Goal: Task Accomplishment & Management: Manage account settings

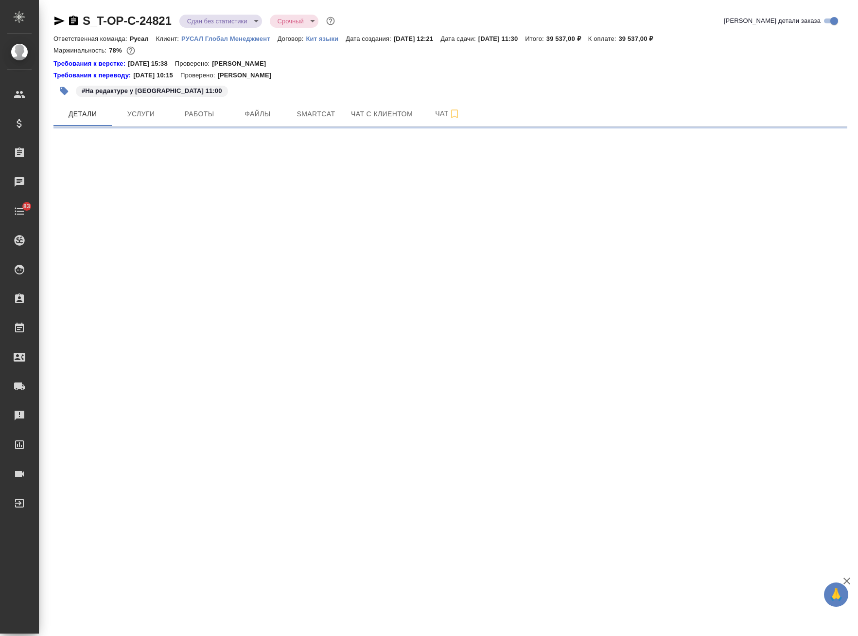
select select "RU"
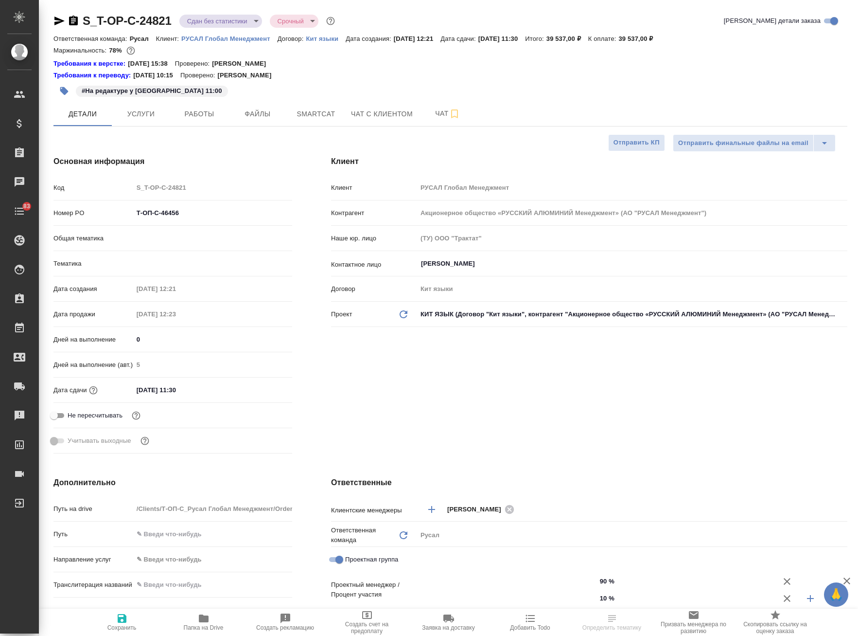
type textarea "x"
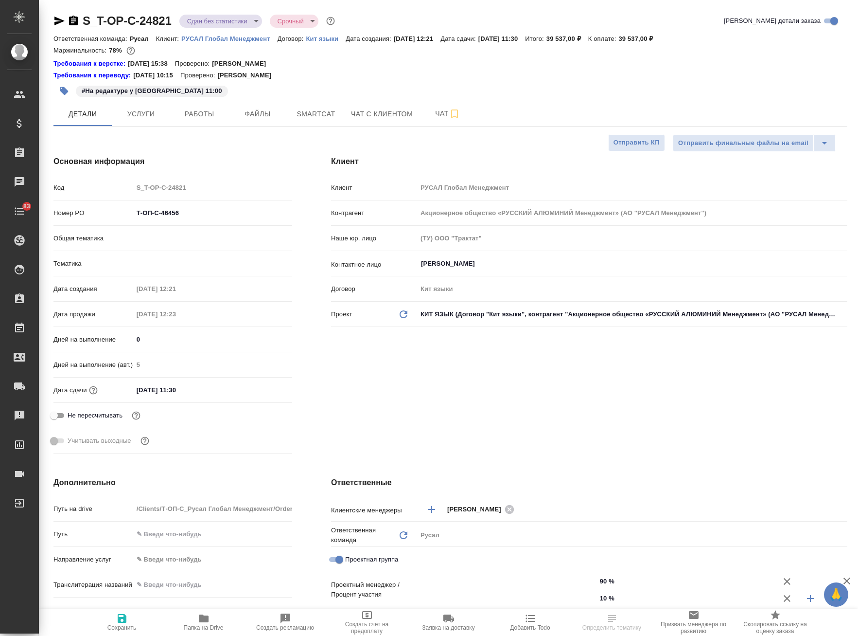
type textarea "x"
type input "[PERSON_NAME]"
type input "Журавлева Александра"
type textarea "x"
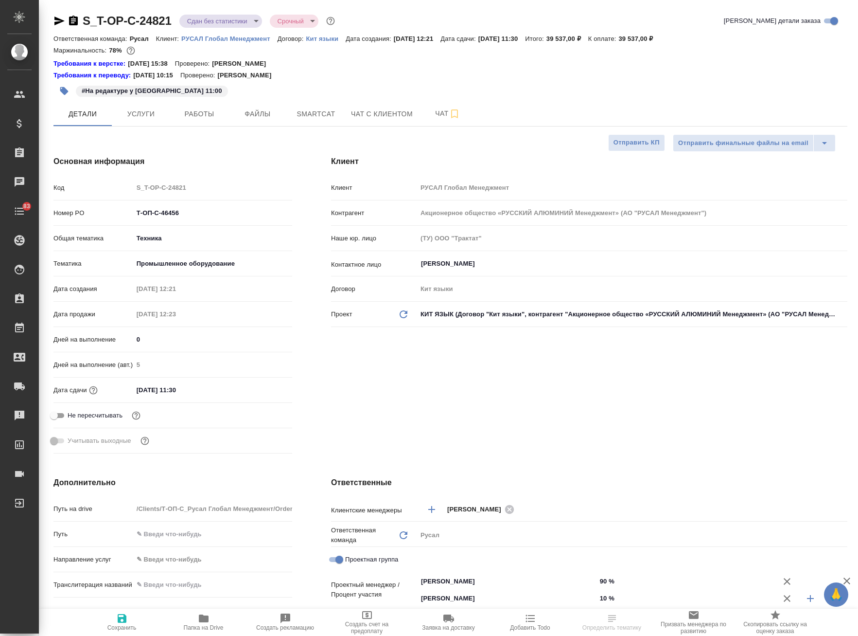
type textarea "x"
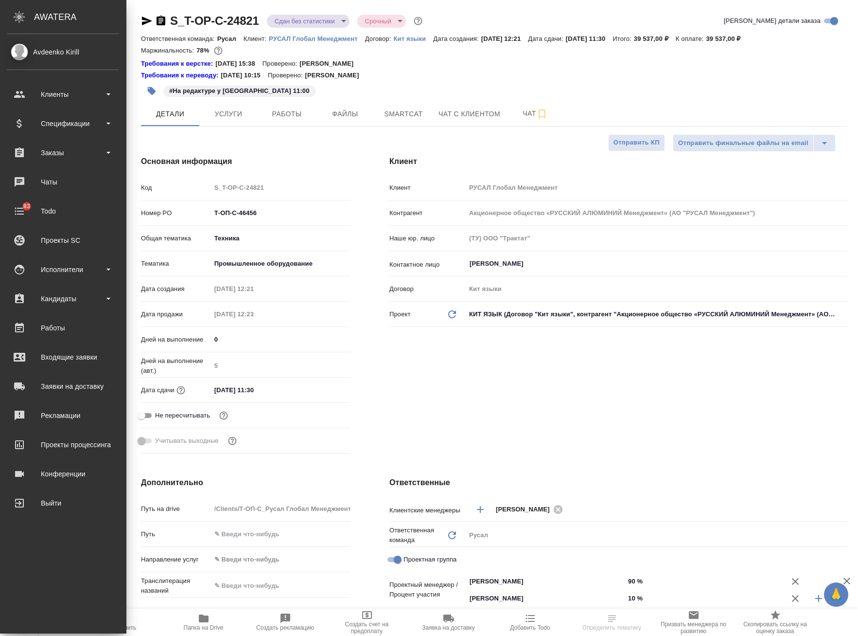
type textarea "x"
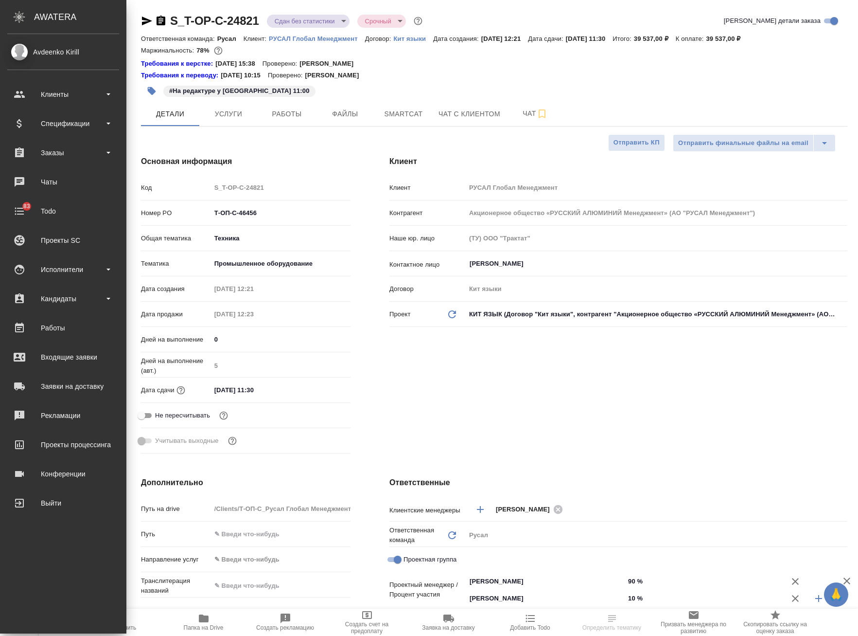
type textarea "x"
click at [74, 51] on div "Avdeenko Kirill" at bounding box center [63, 52] width 112 height 11
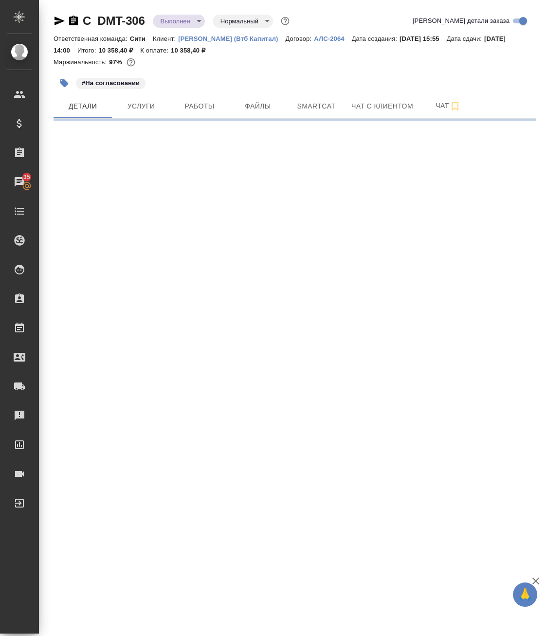
select select "RU"
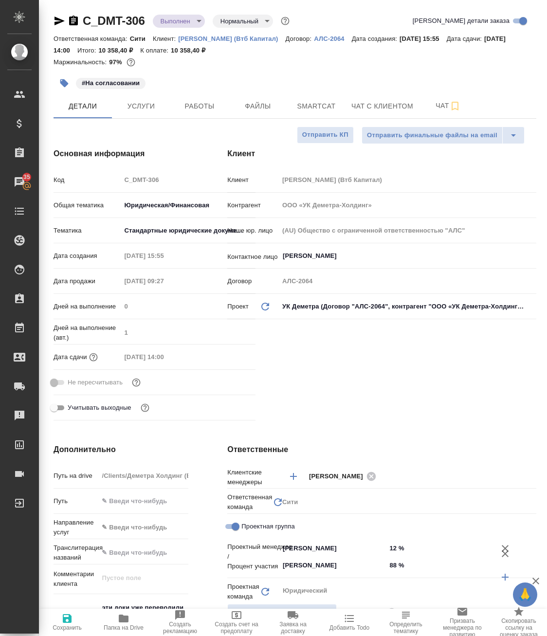
type textarea "x"
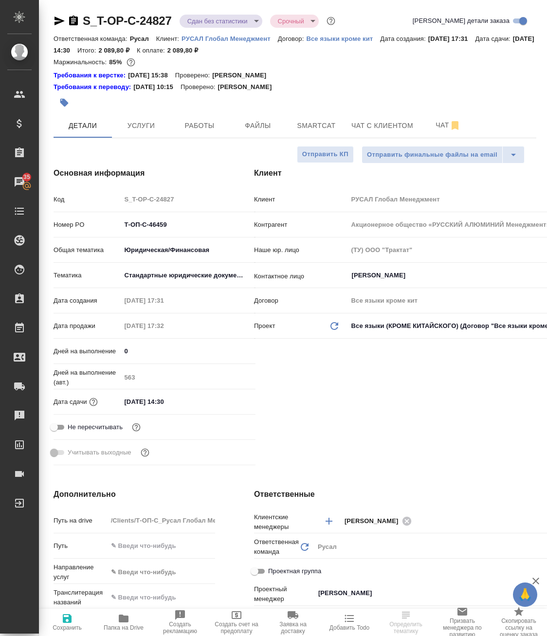
select select "RU"
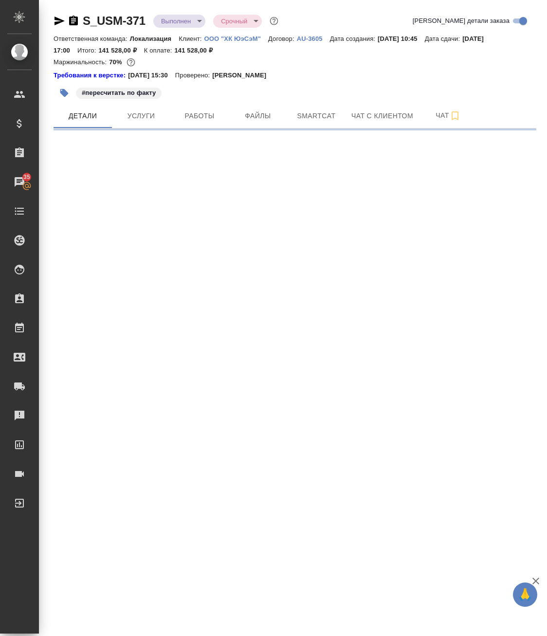
select select "RU"
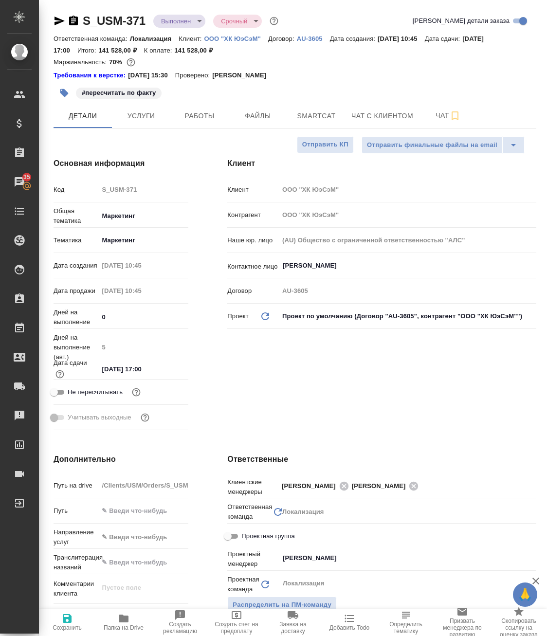
type textarea "x"
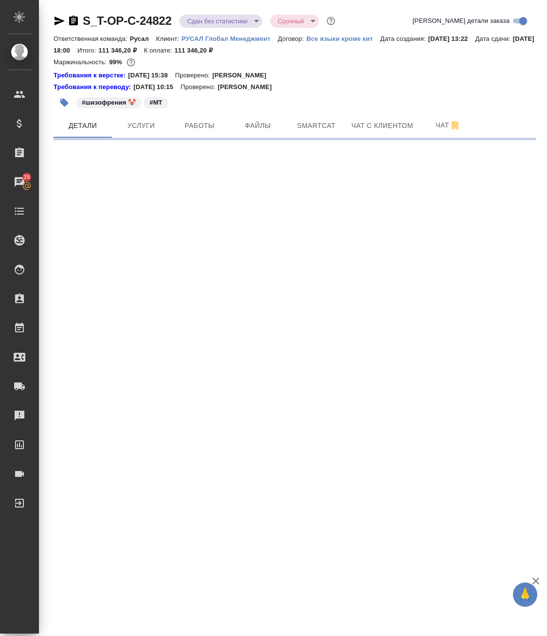
select select "RU"
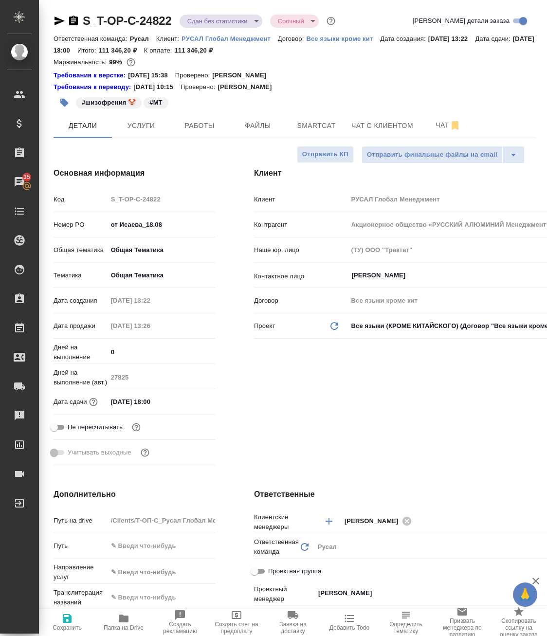
type textarea "x"
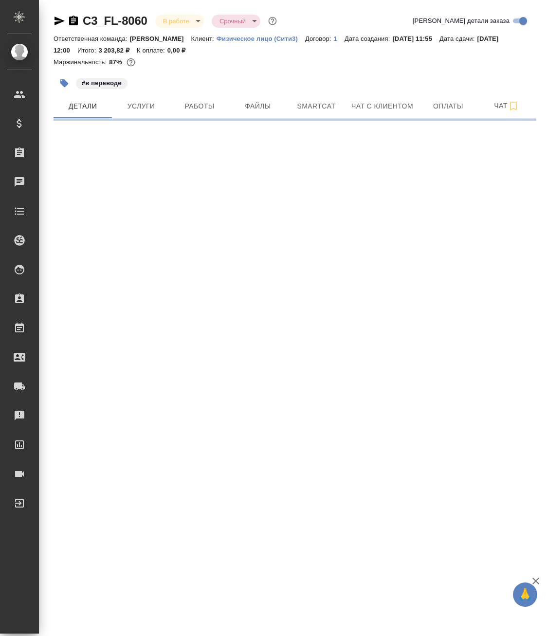
select select "RU"
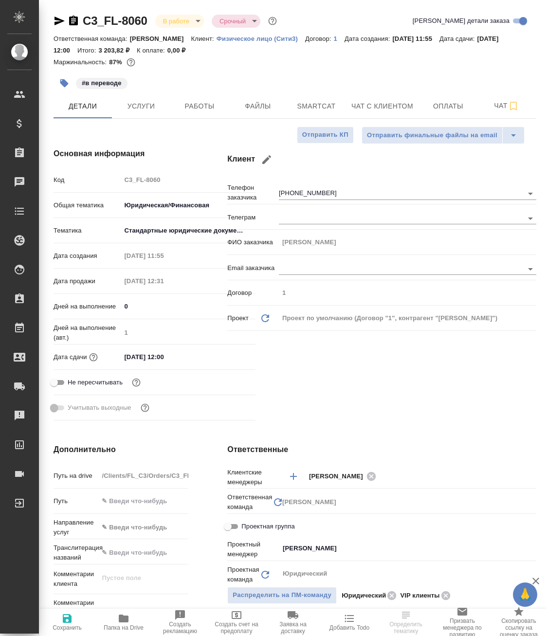
type textarea "x"
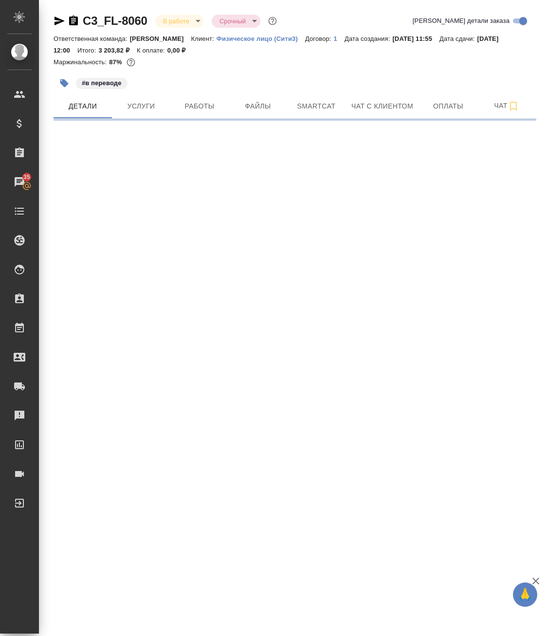
select select "RU"
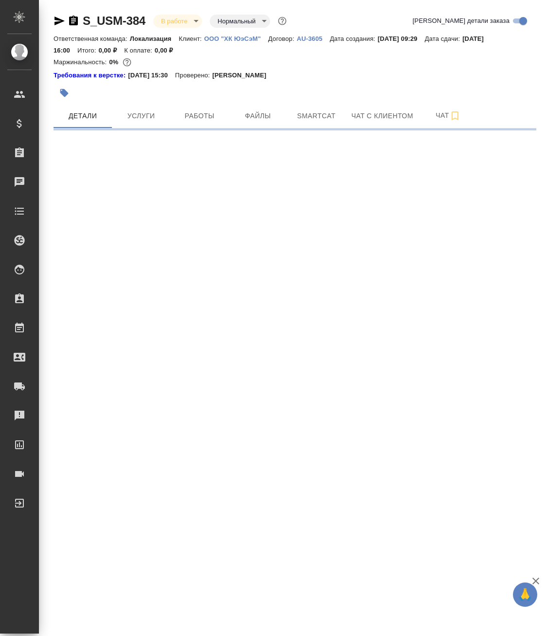
select select "RU"
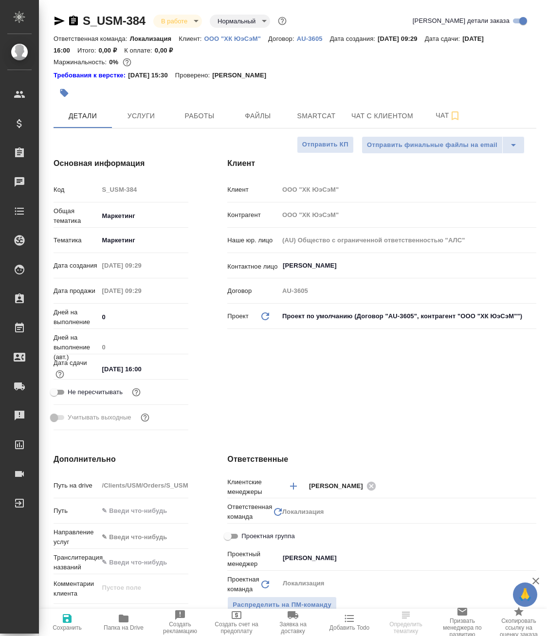
type textarea "x"
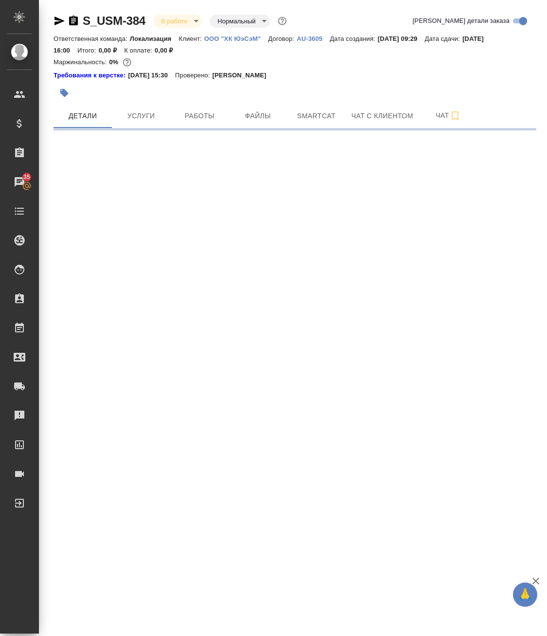
select select "RU"
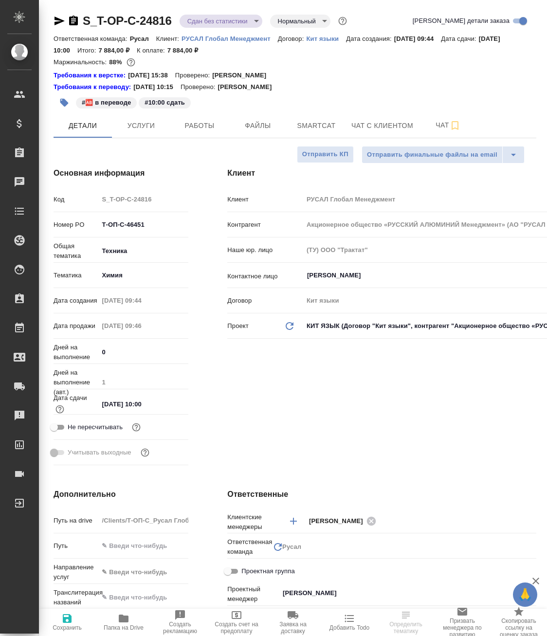
select select "RU"
type textarea "x"
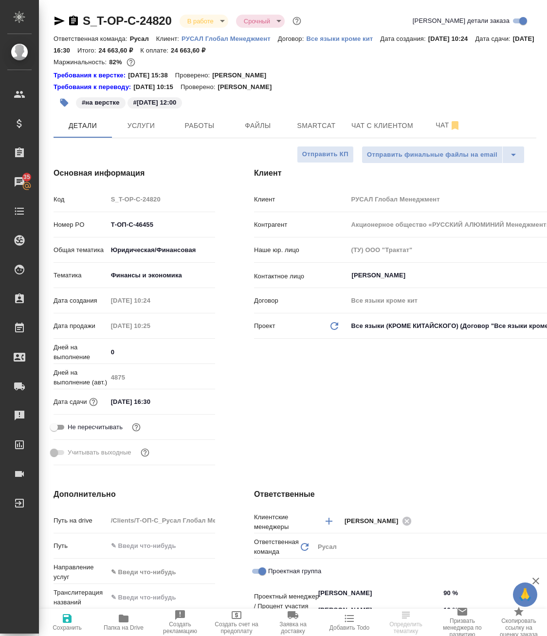
select select "RU"
type textarea "x"
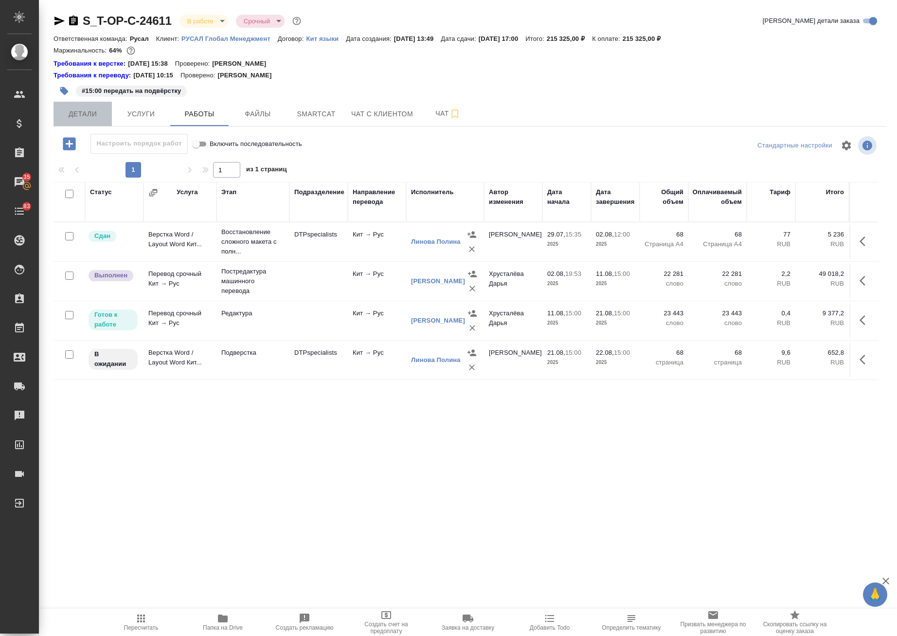
click at [80, 121] on button "Детали" at bounding box center [82, 114] width 58 height 24
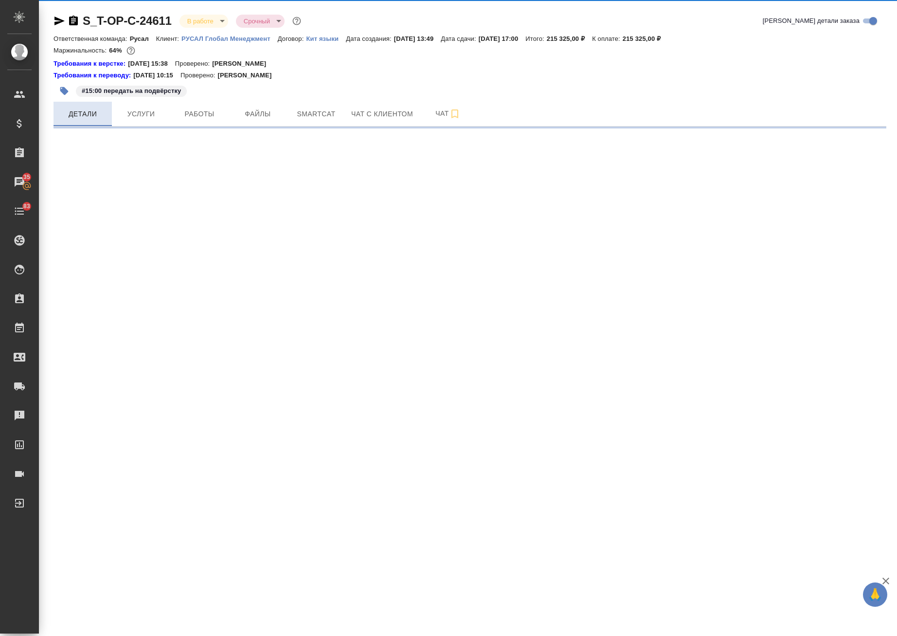
select select "RU"
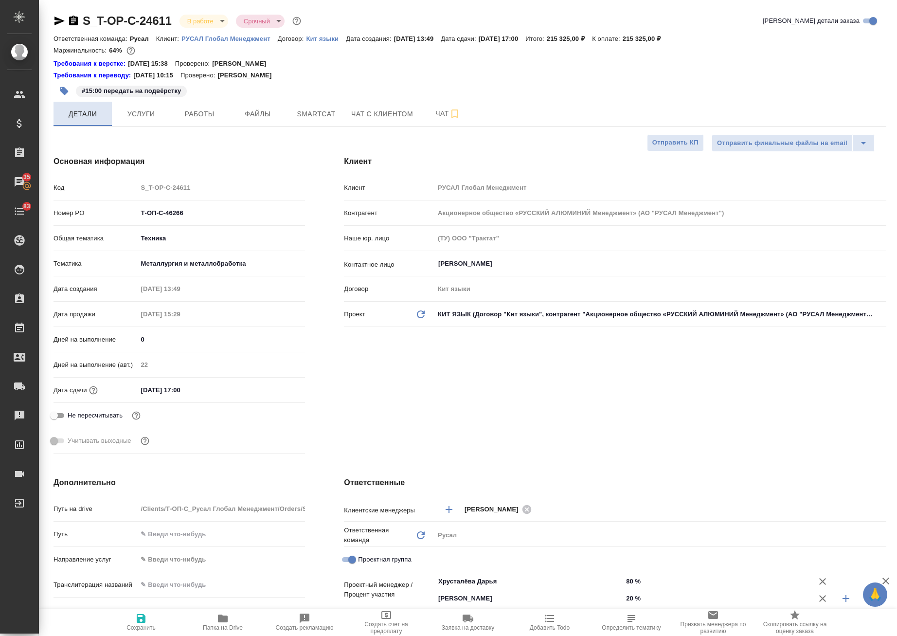
type textarea "x"
click at [212, 128] on div "S_T-OP-C-24611 В работе inProgress Срочный urgent Кратко детали заказа Ответств…" at bounding box center [469, 533] width 843 height 1067
click at [198, 112] on span "Работы" at bounding box center [199, 114] width 47 height 12
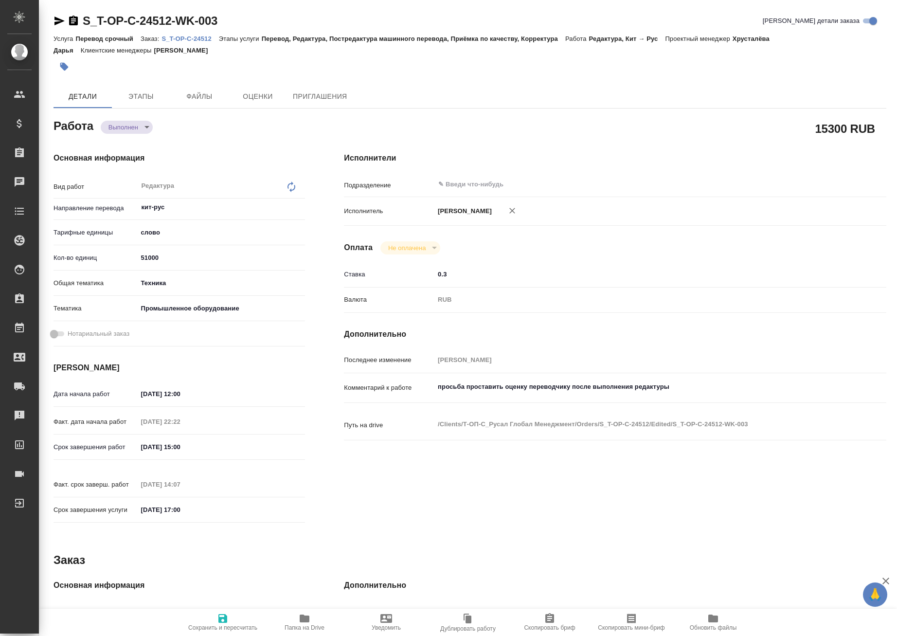
type textarea "x"
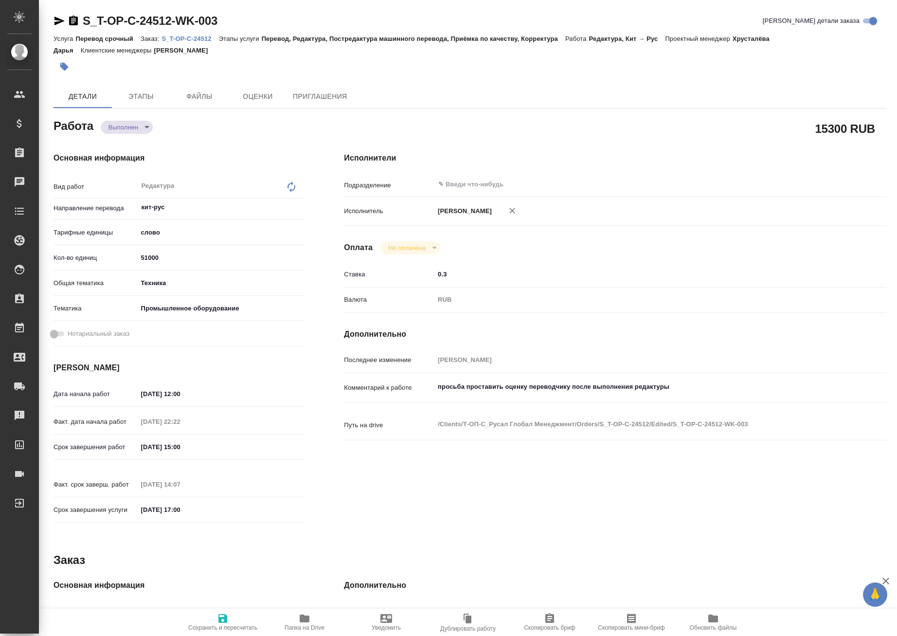
type textarea "x"
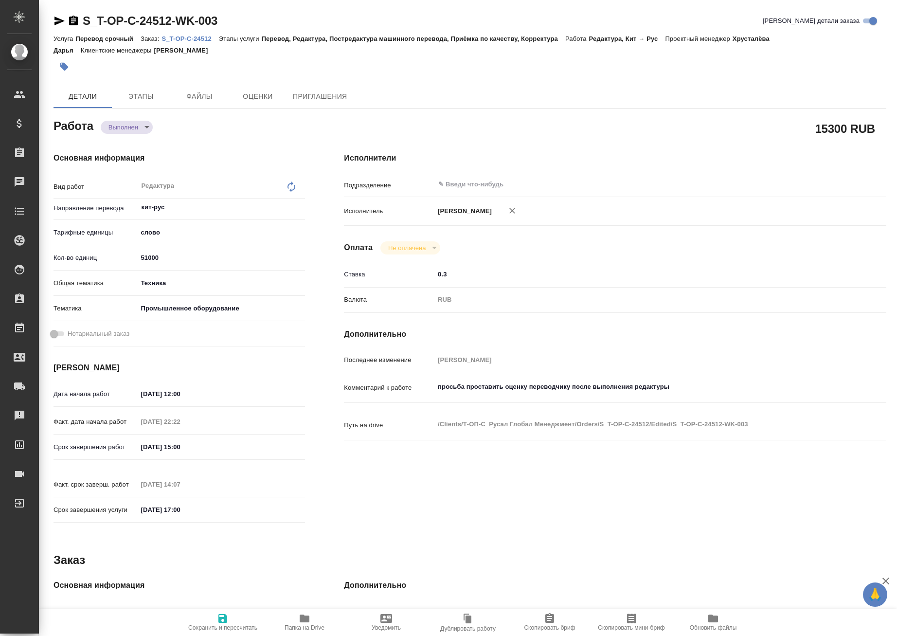
type textarea "x"
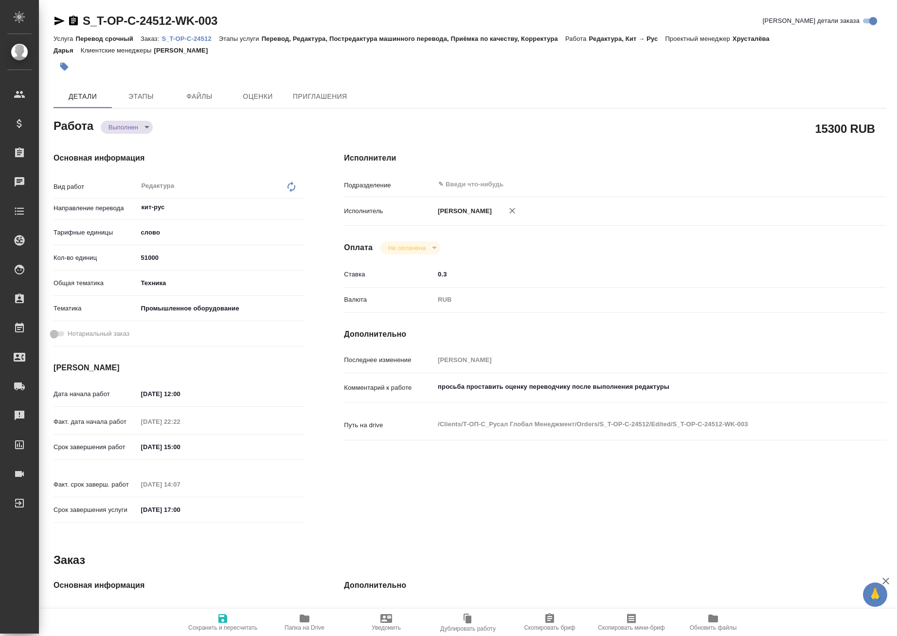
type textarea "x"
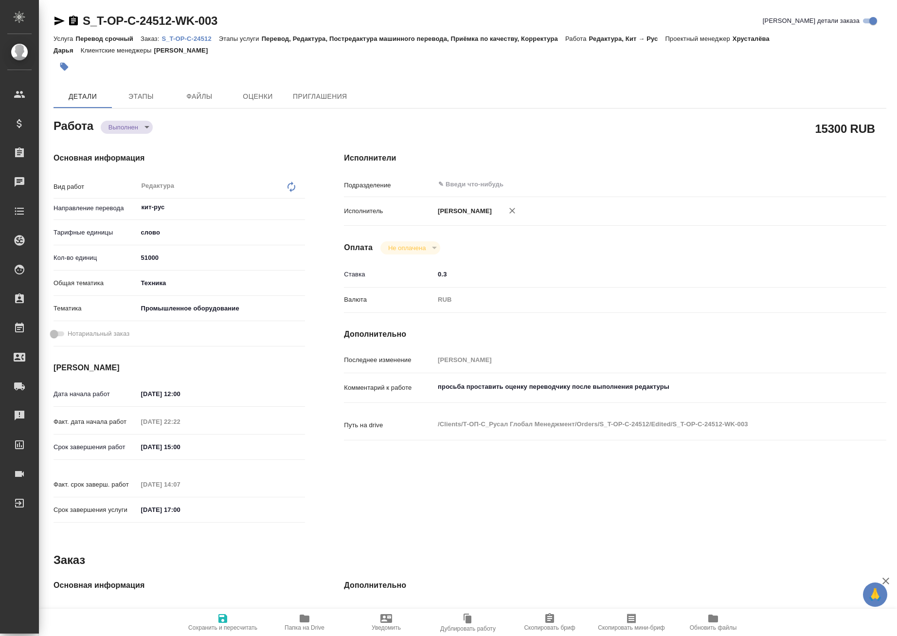
type textarea "x"
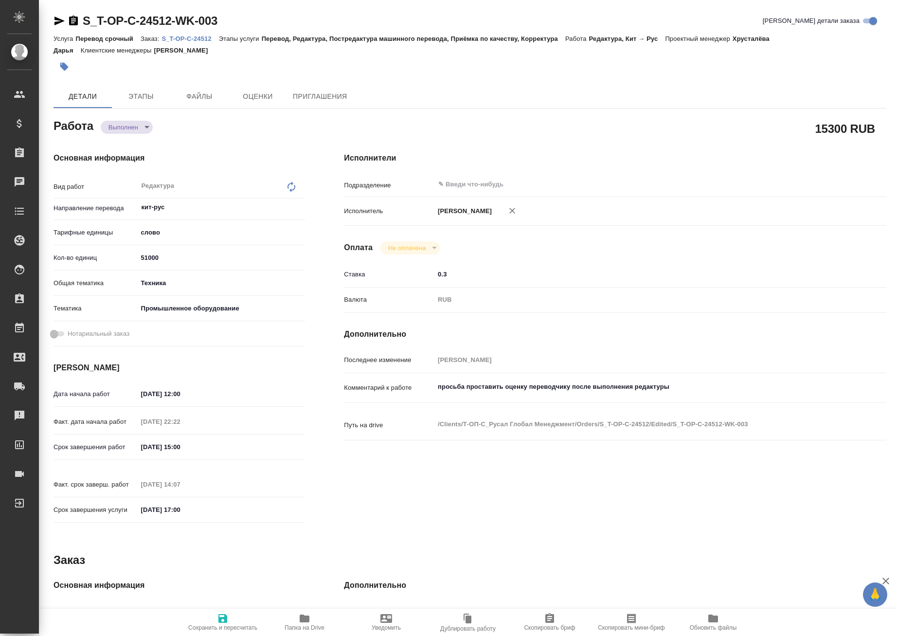
type textarea "x"
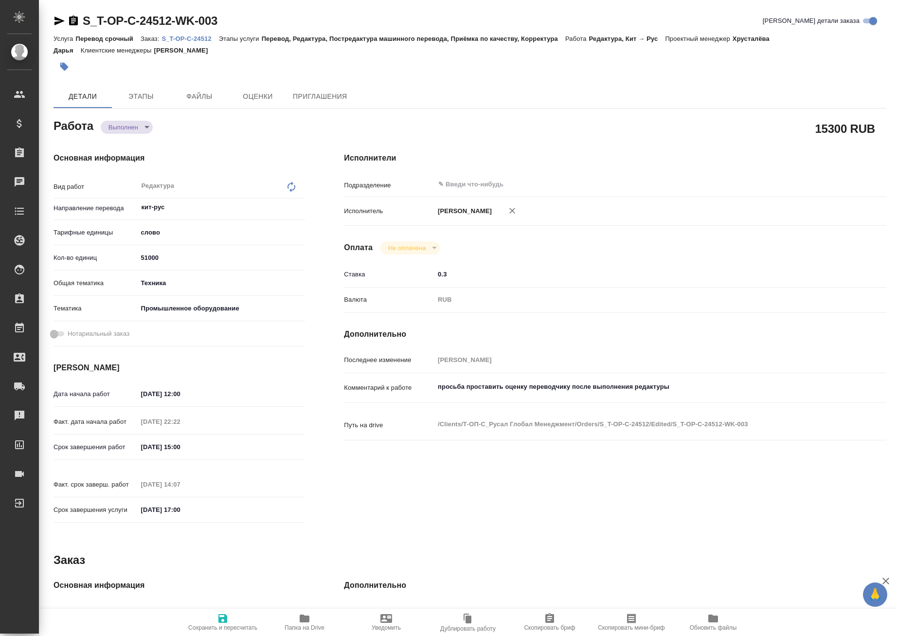
type textarea "x"
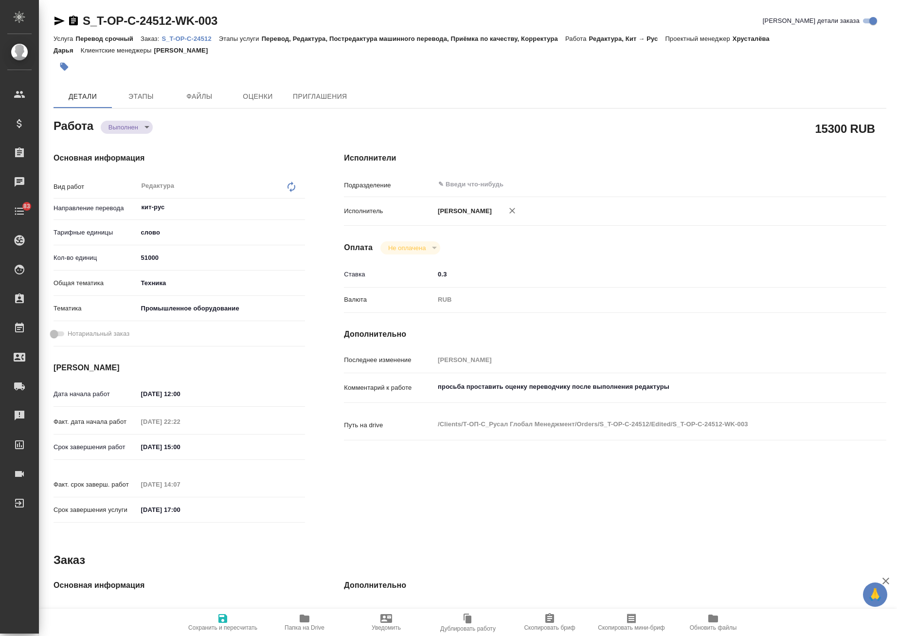
type textarea "x"
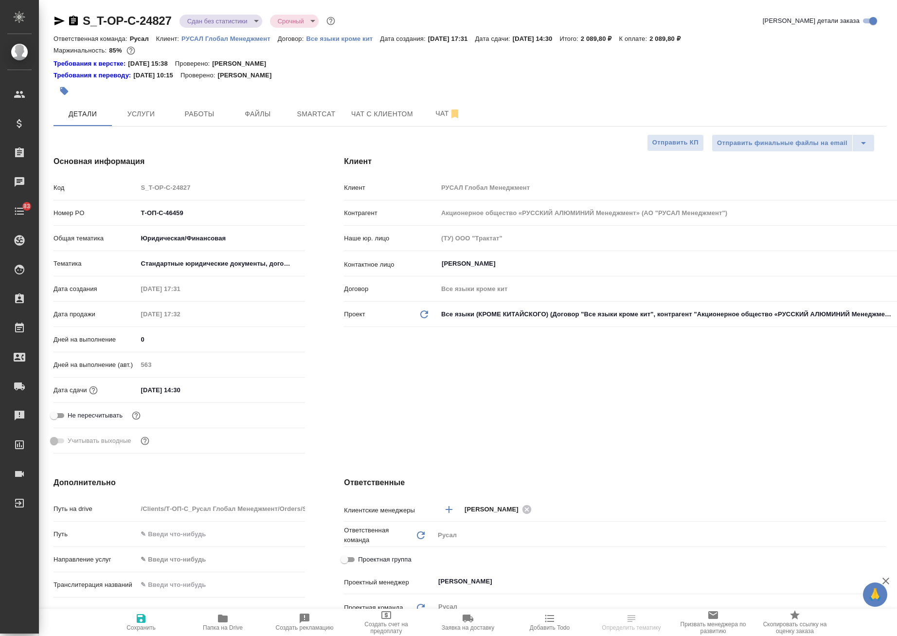
select select "RU"
click at [138, 113] on span "Услуги" at bounding box center [141, 114] width 47 height 12
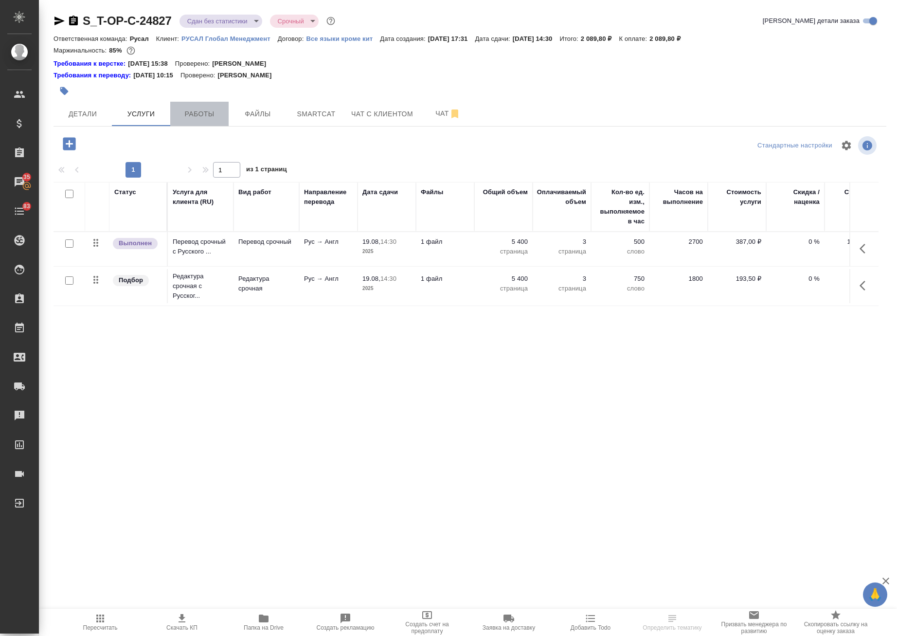
click at [195, 109] on span "Работы" at bounding box center [199, 114] width 47 height 12
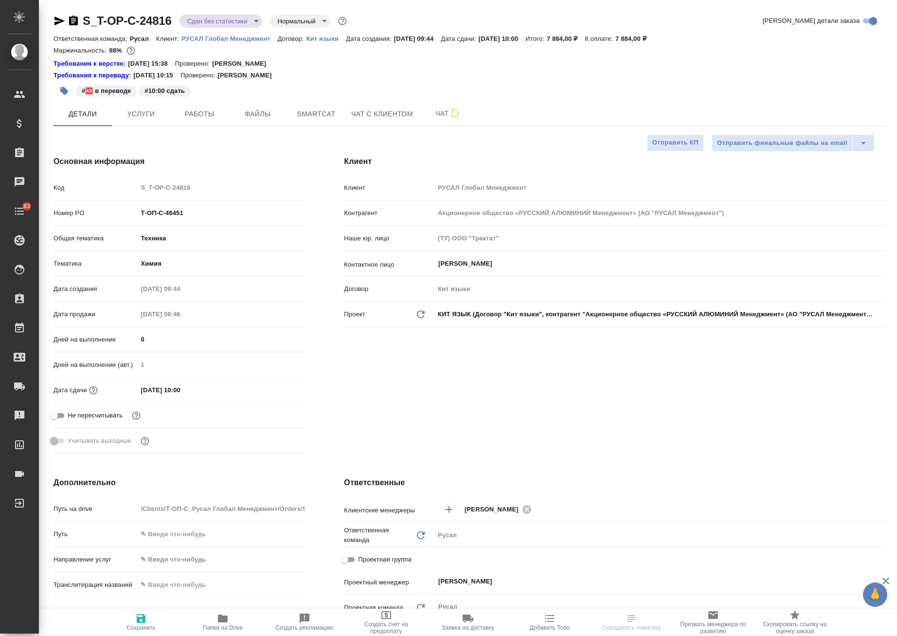
select select "RU"
click at [186, 120] on span "Работы" at bounding box center [199, 114] width 47 height 12
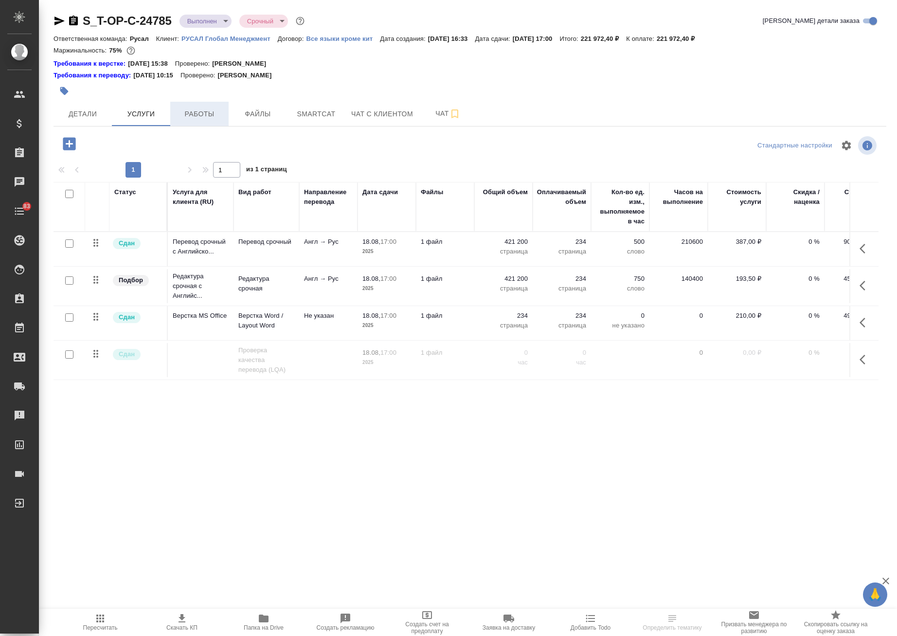
click at [206, 114] on span "Работы" at bounding box center [199, 114] width 47 height 12
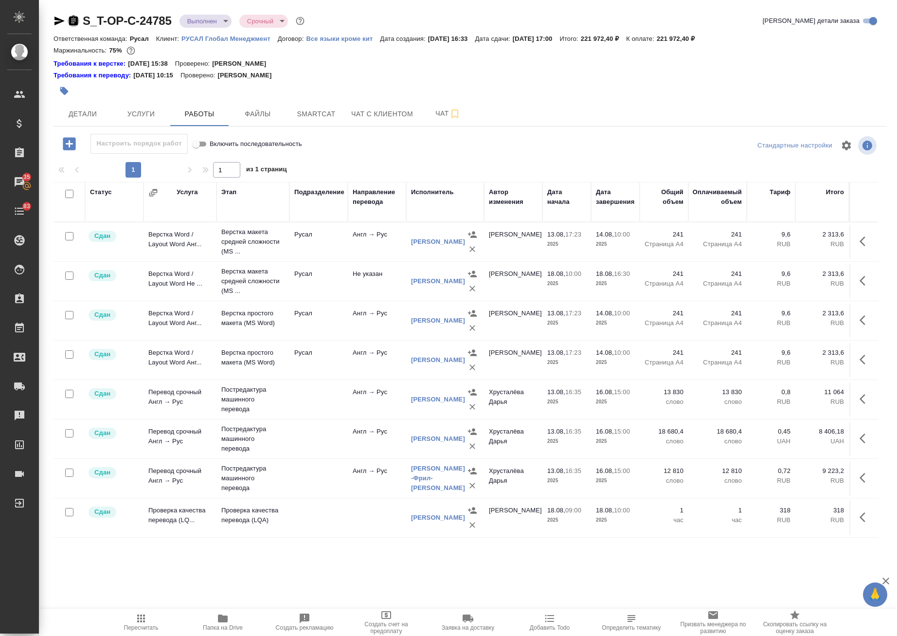
click at [74, 24] on icon "button" at bounding box center [73, 21] width 9 height 10
click at [78, 111] on span "Детали" at bounding box center [82, 114] width 47 height 12
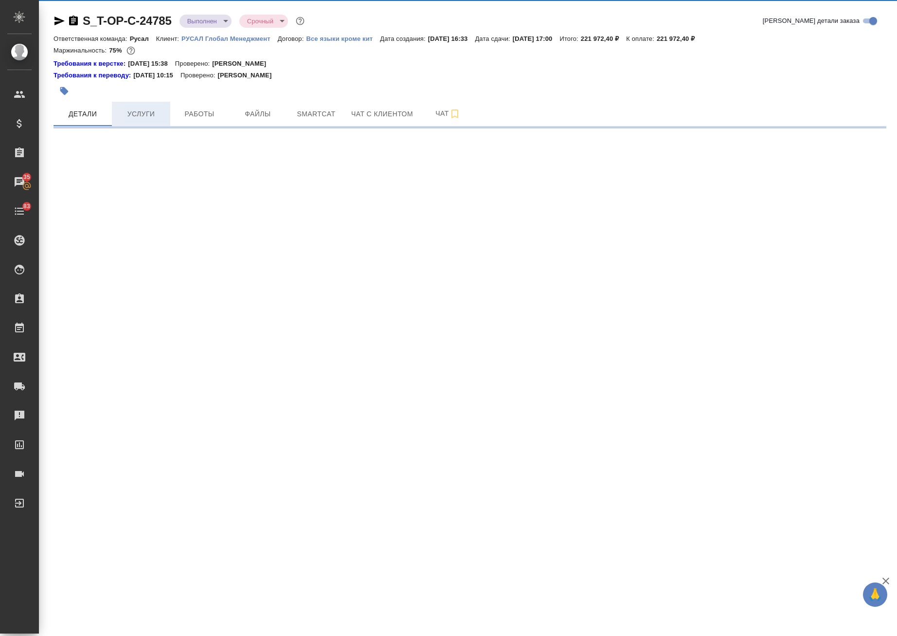
select select "RU"
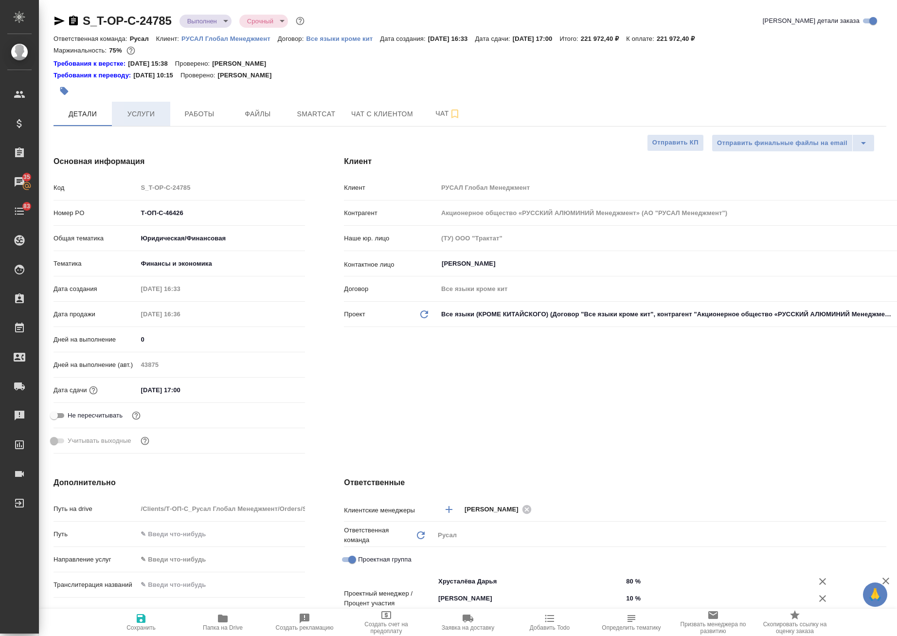
type textarea "x"
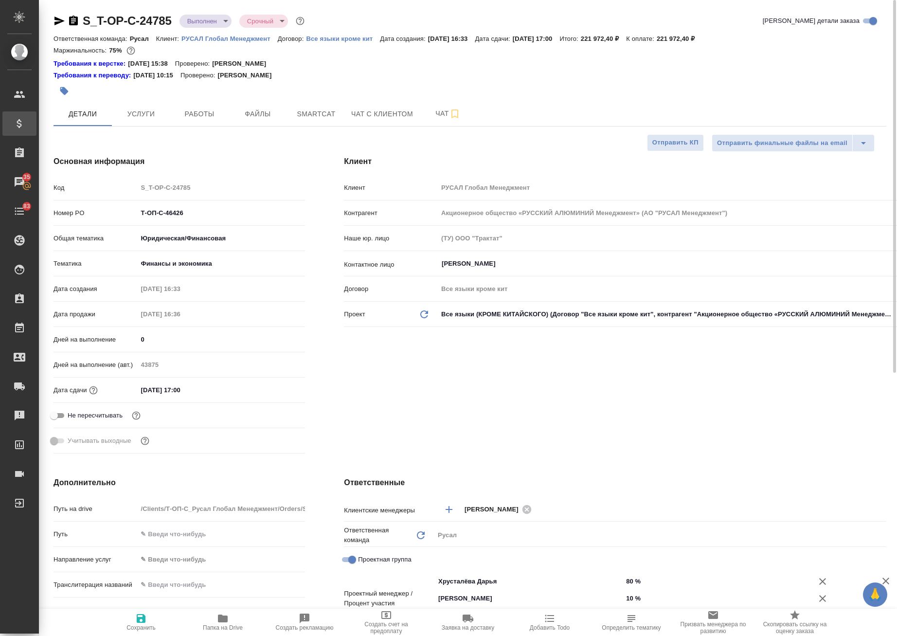
type textarea "x"
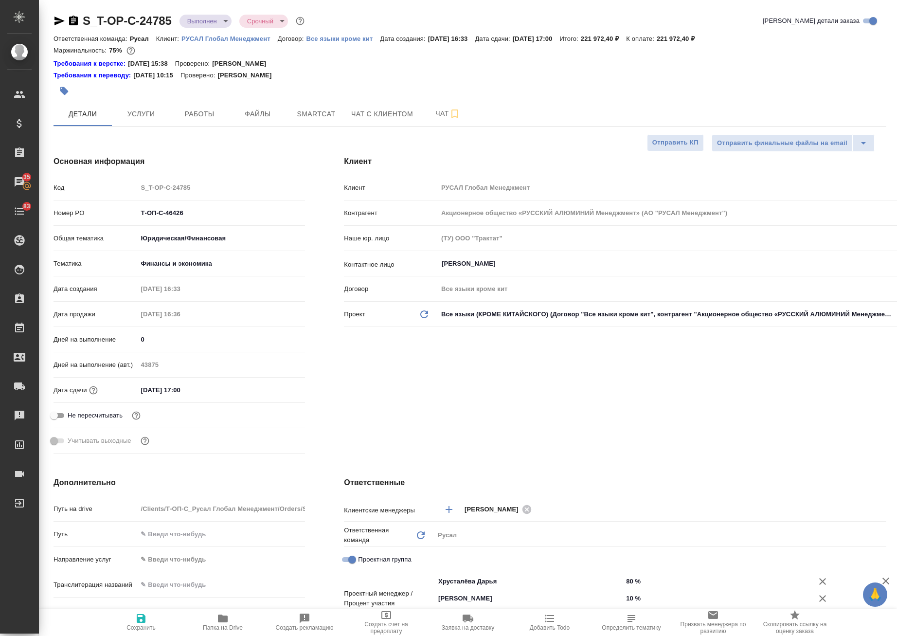
type textarea "x"
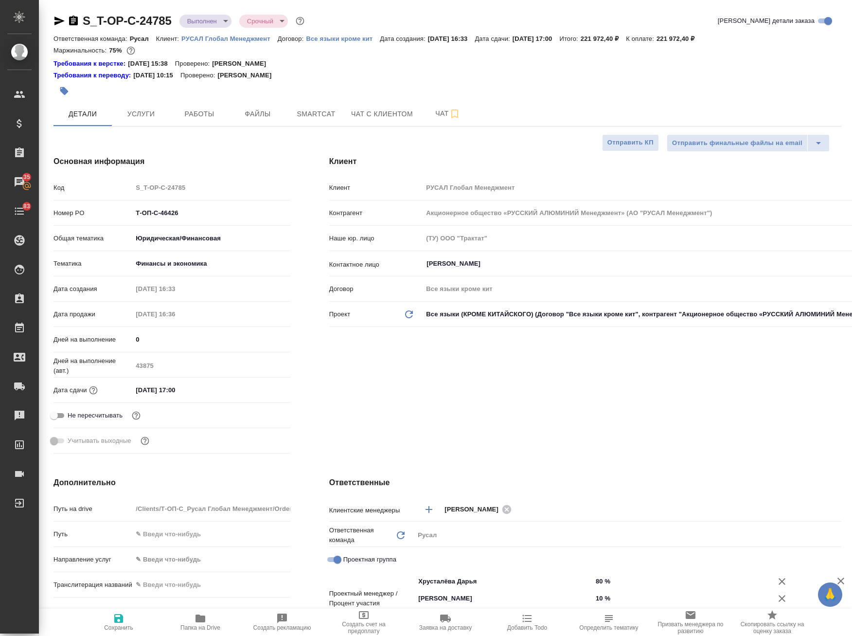
type textarea "x"
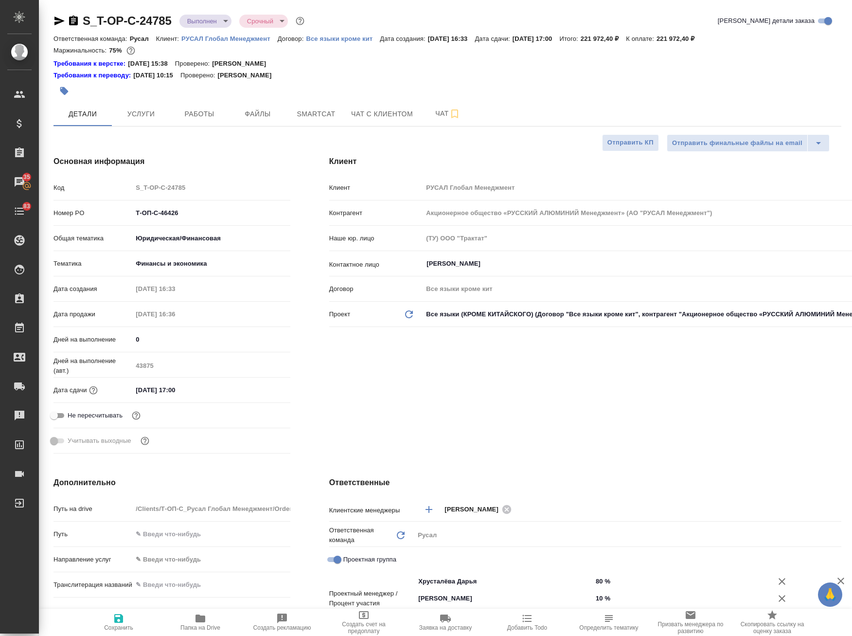
type textarea "x"
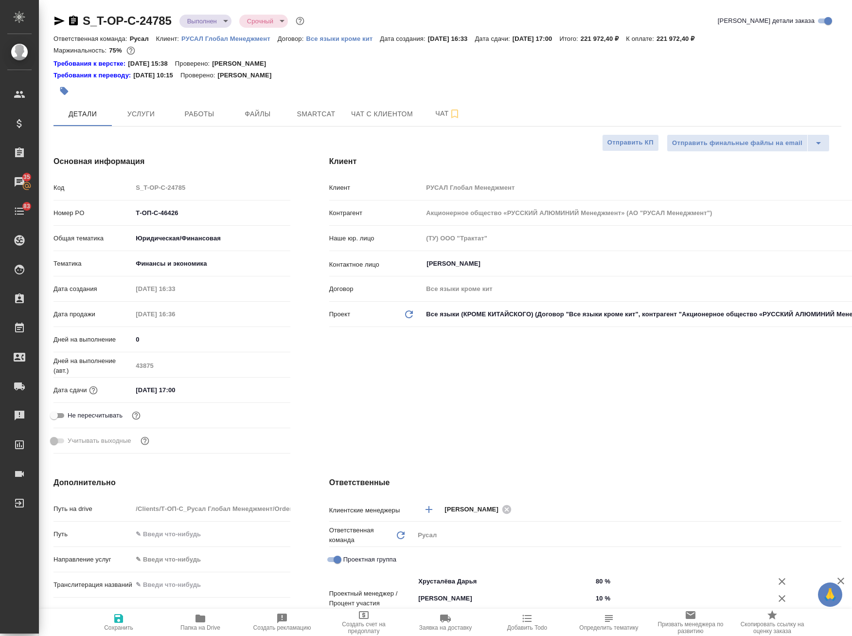
type textarea "x"
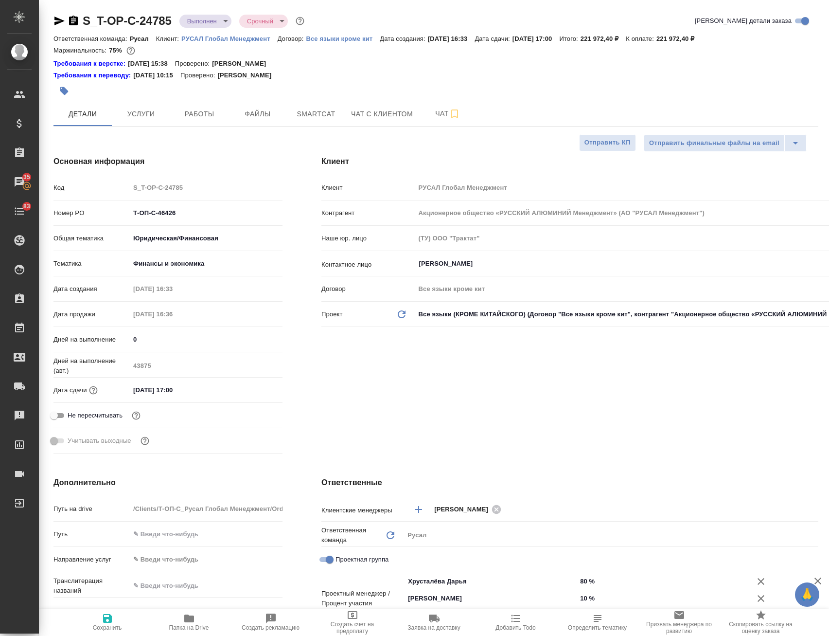
type textarea "x"
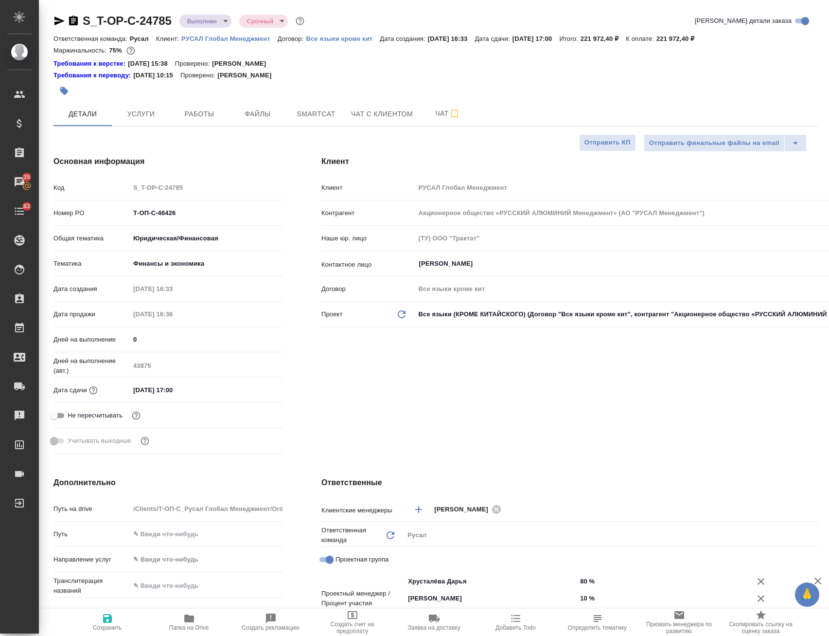
type textarea "x"
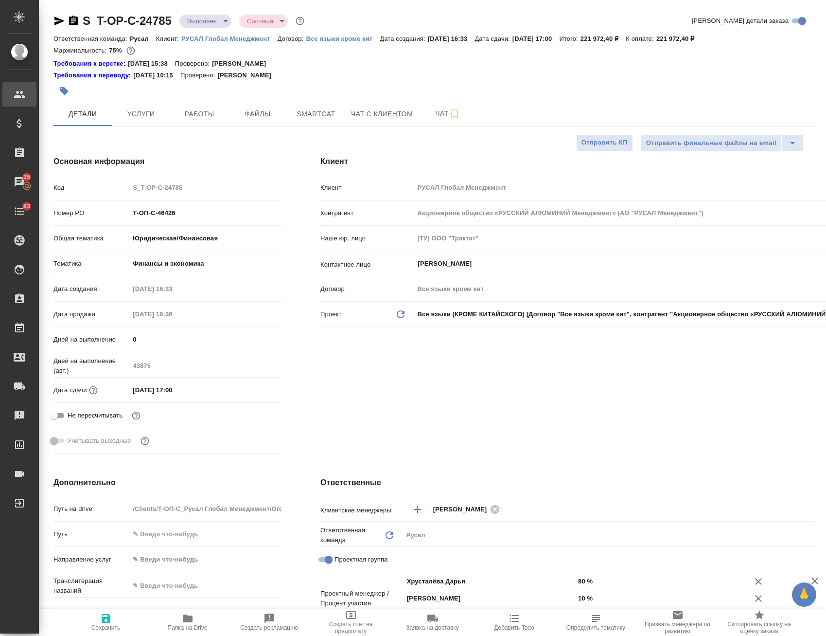
type textarea "x"
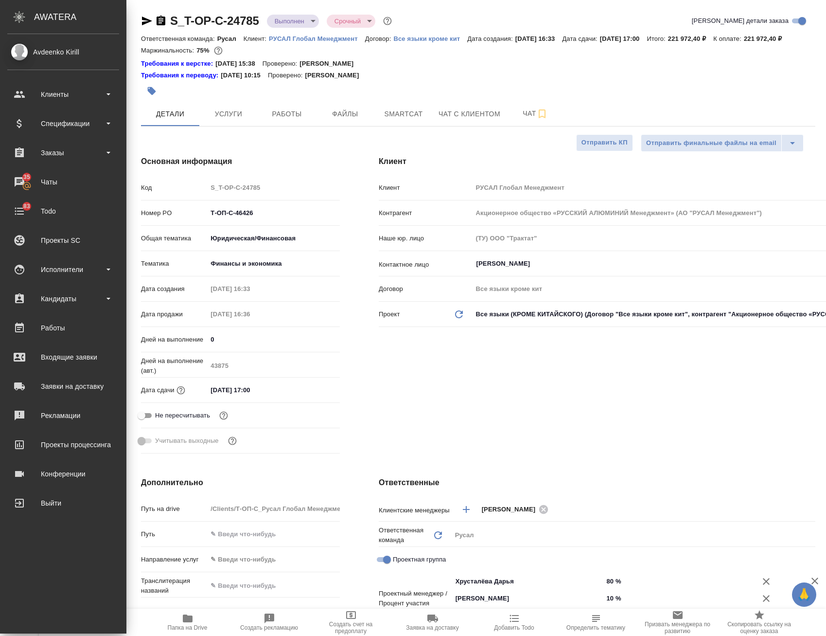
type textarea "x"
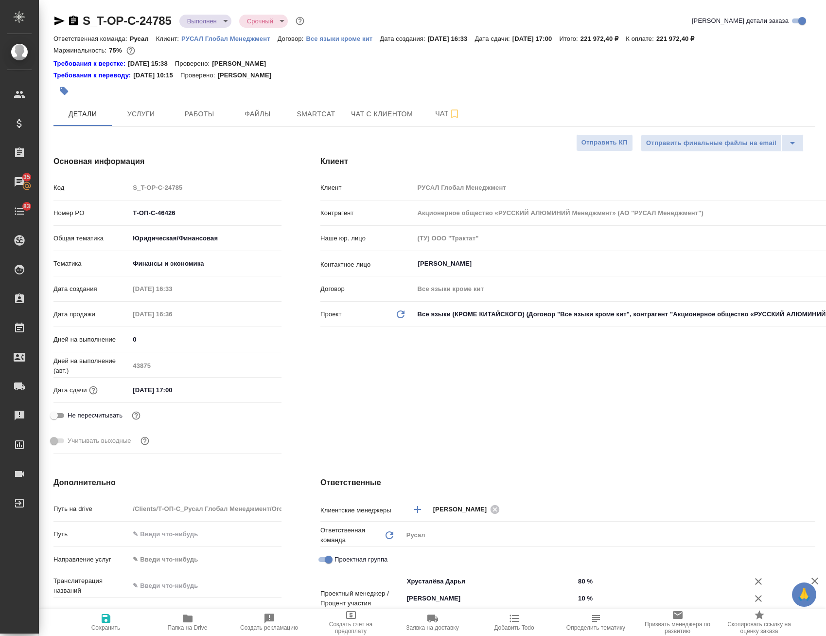
type textarea "x"
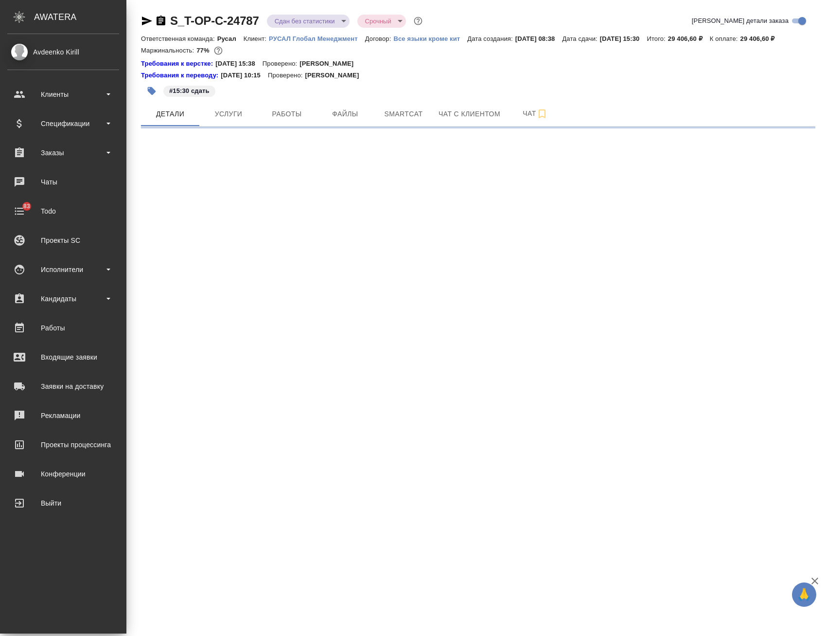
select select "RU"
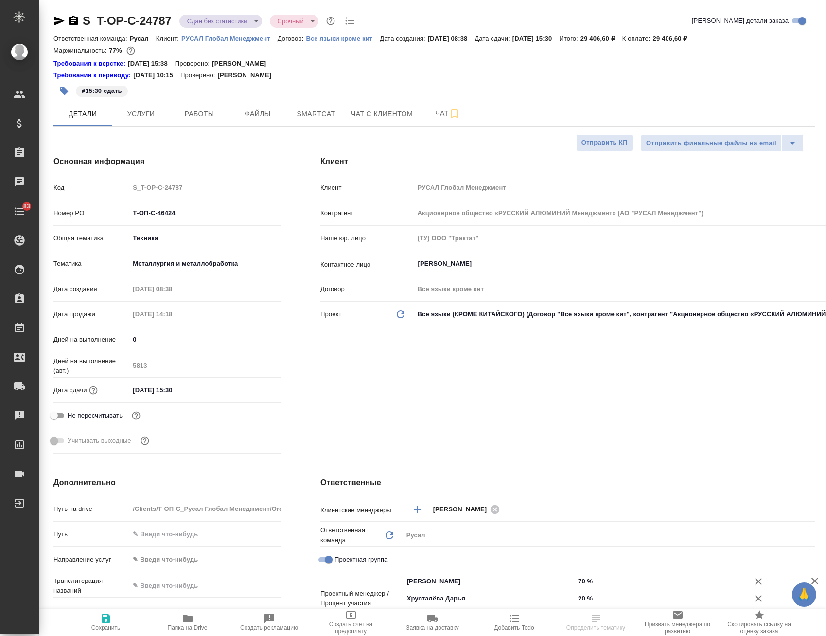
type textarea "x"
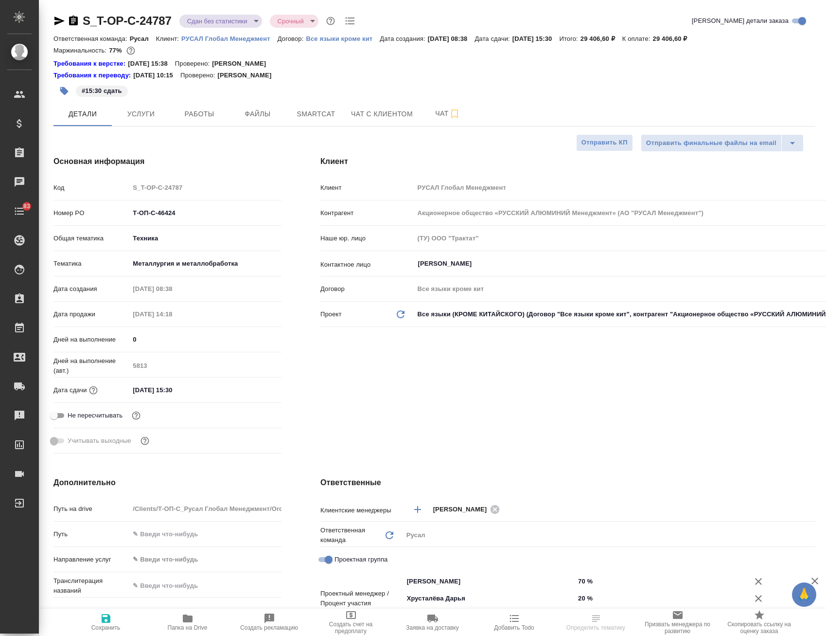
type textarea "x"
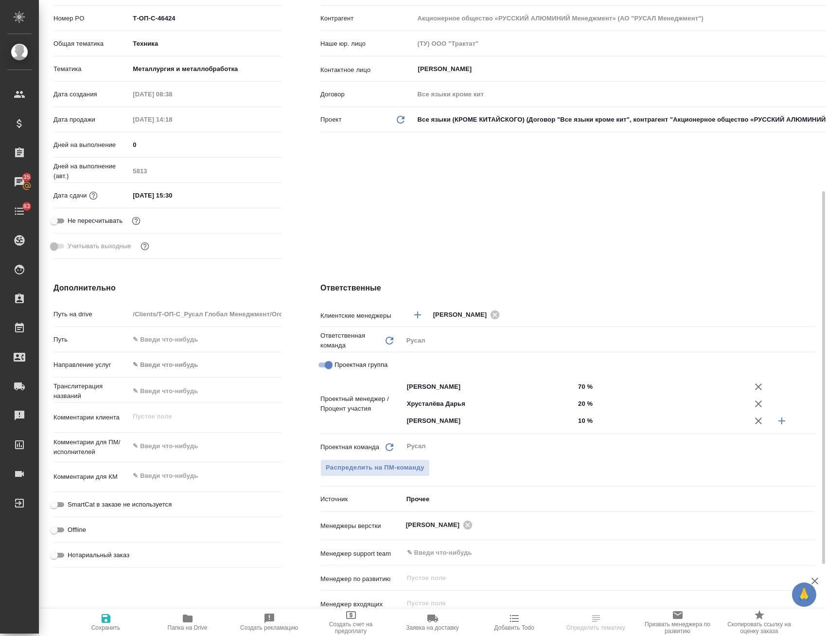
scroll to position [243, 0]
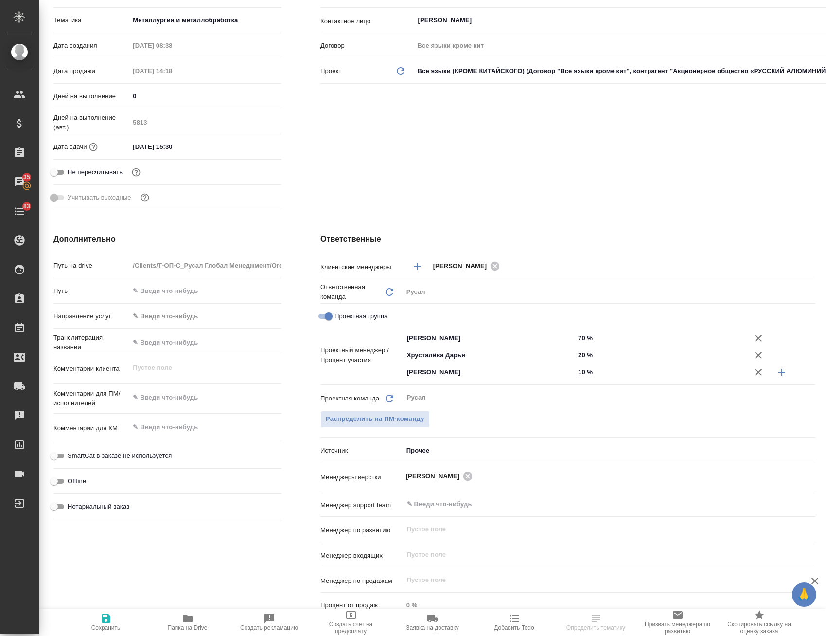
type textarea "x"
select select "RU"
type textarea "x"
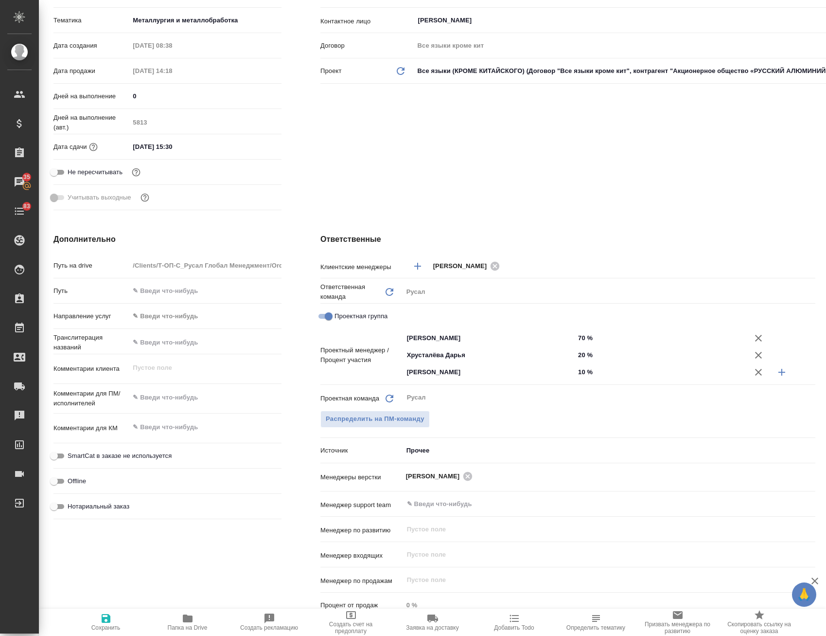
type textarea "x"
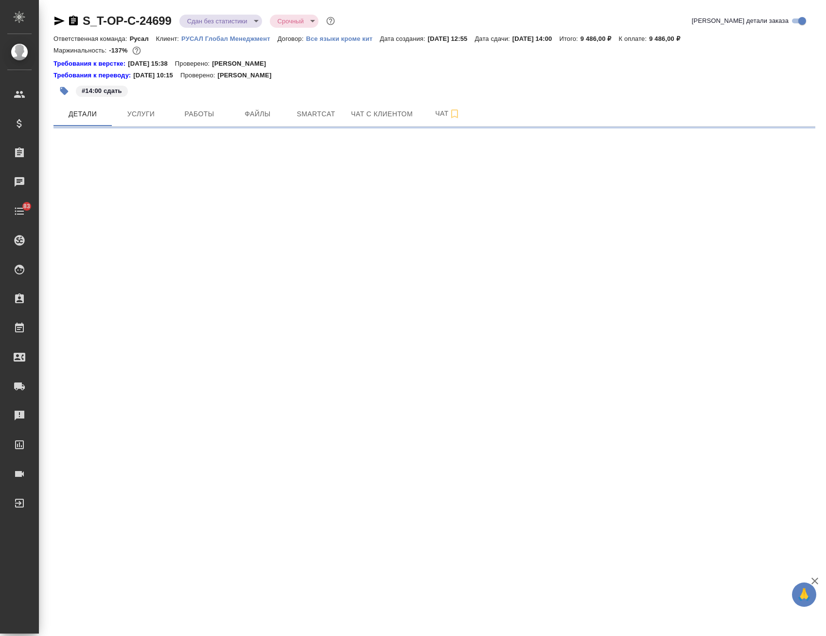
select select "RU"
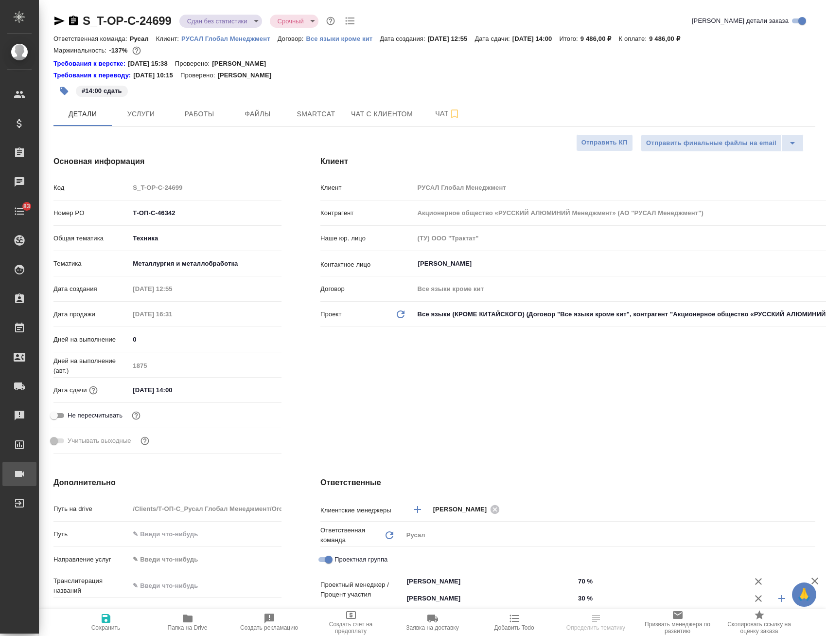
type textarea "x"
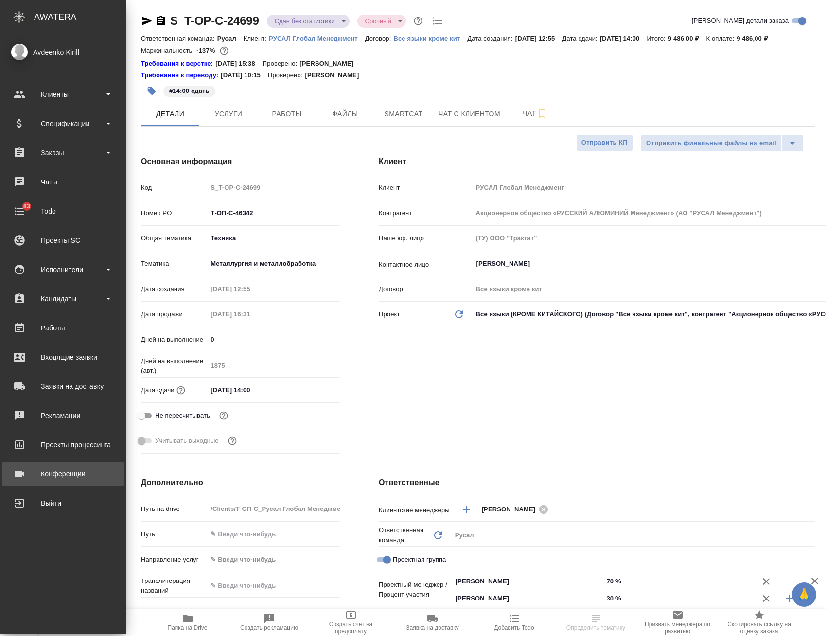
type textarea "x"
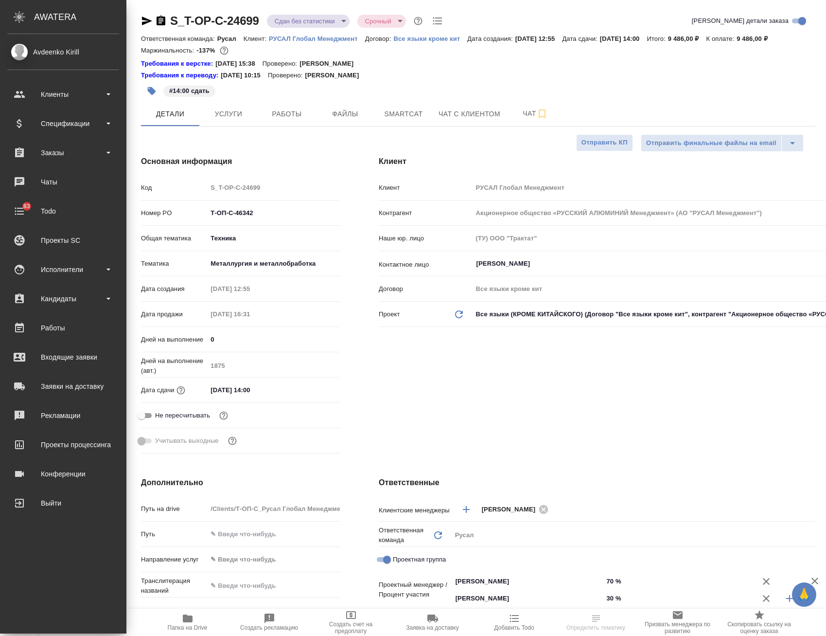
type textarea "x"
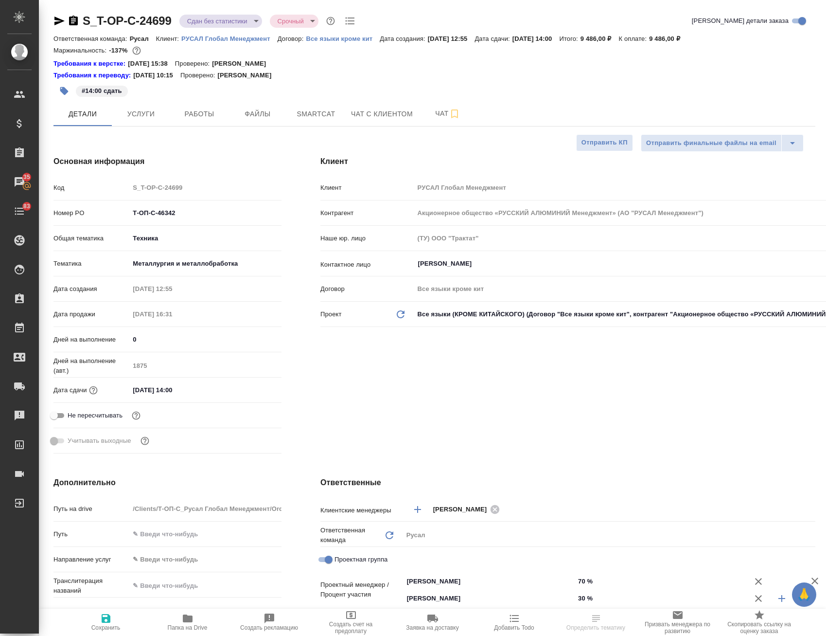
type textarea "x"
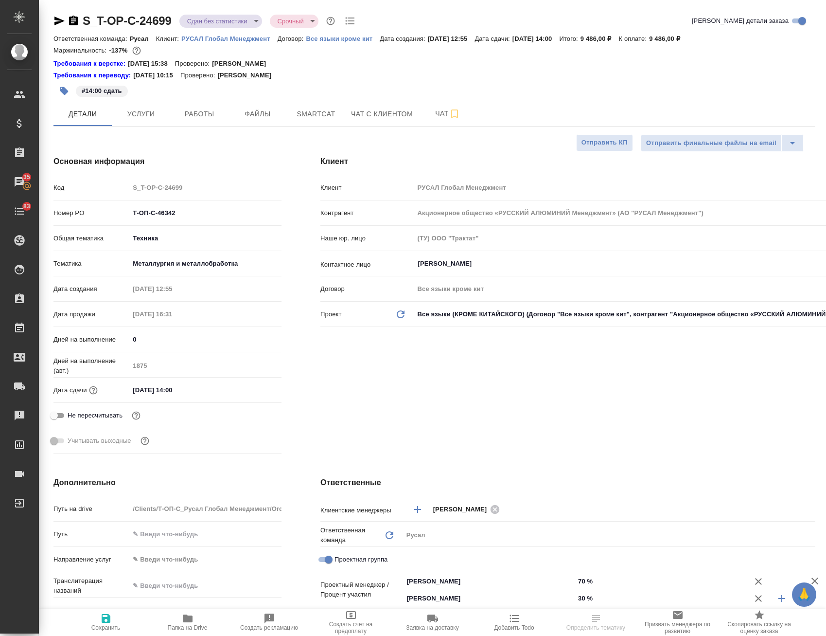
type textarea "x"
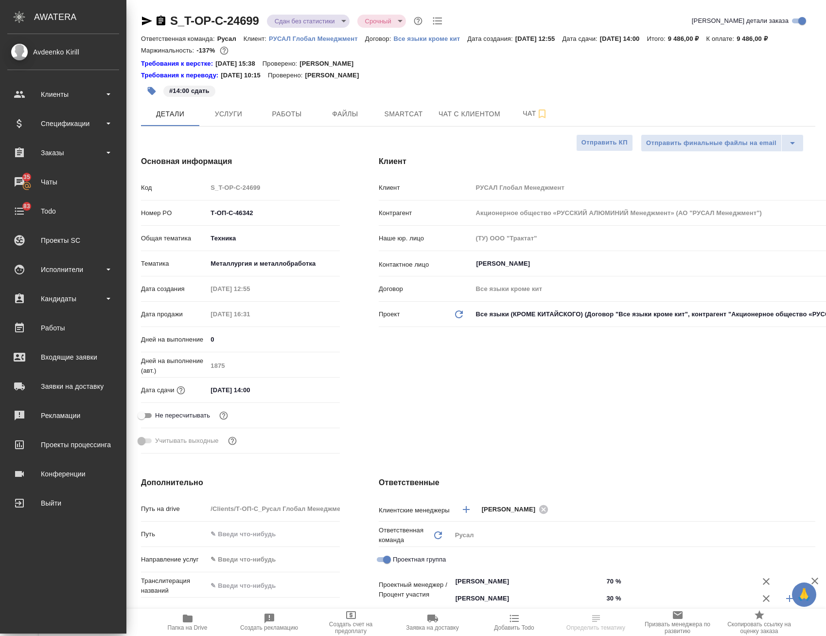
type textarea "x"
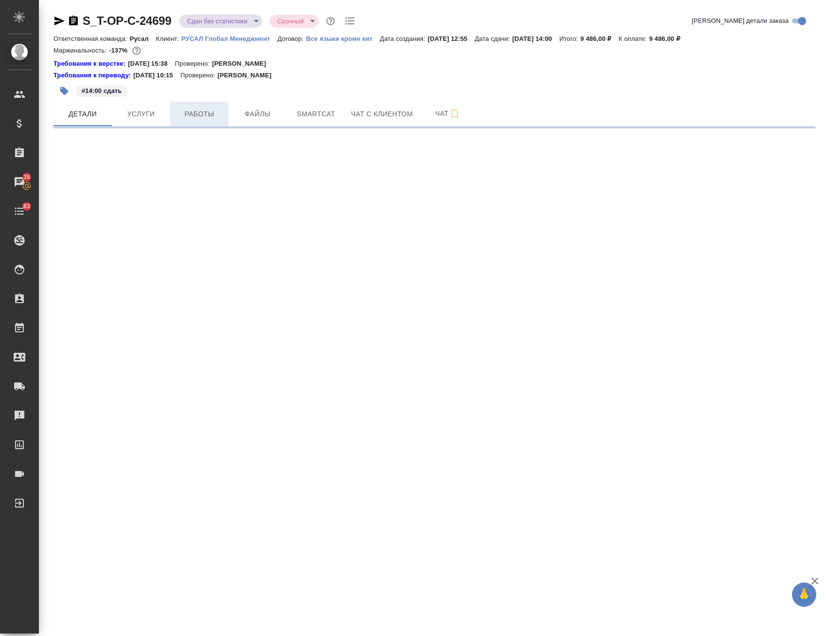
select select "RU"
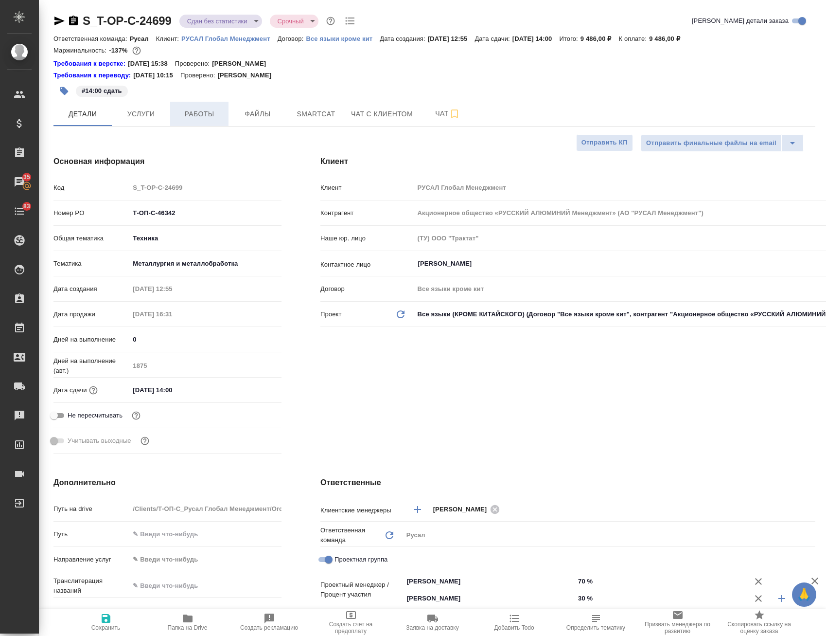
type textarea "x"
click at [189, 111] on span "Работы" at bounding box center [199, 114] width 47 height 12
